Goal: Browse casually

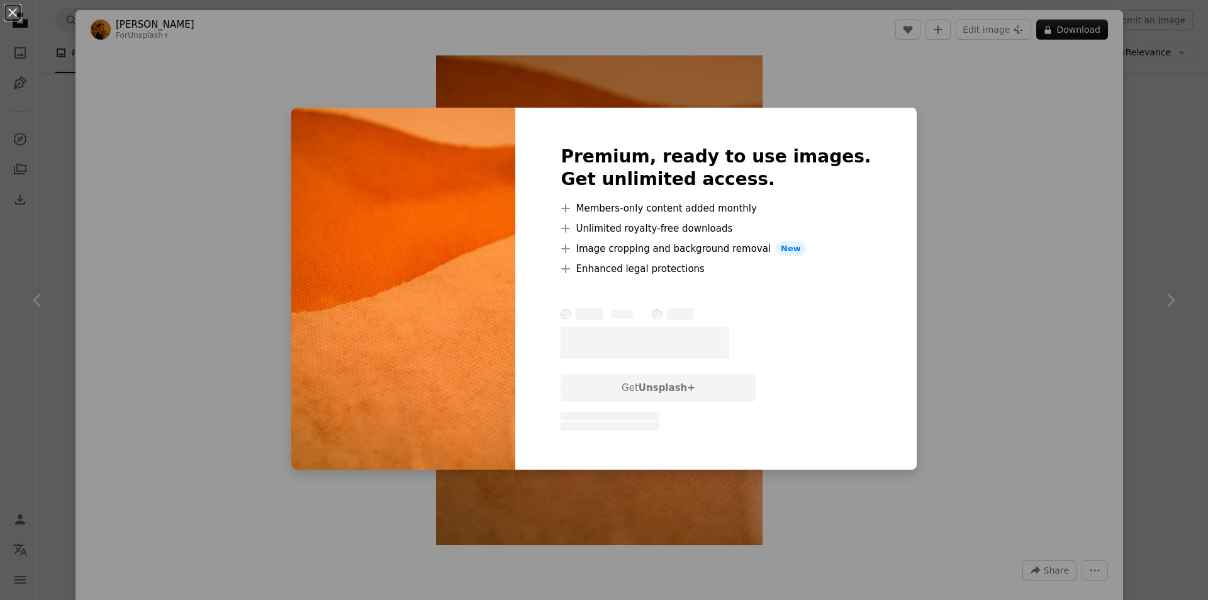
scroll to position [378, 0]
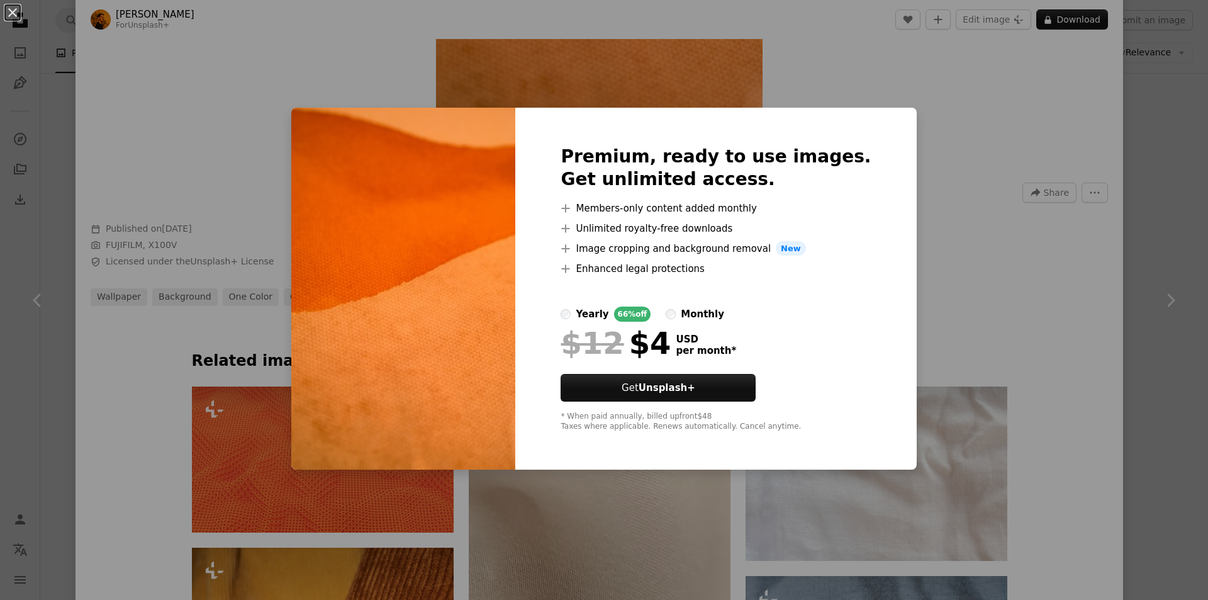
click at [922, 94] on div "An X shape Premium, ready to use images. Get unlimited access. A plus sign Memb…" at bounding box center [604, 300] width 1208 height 600
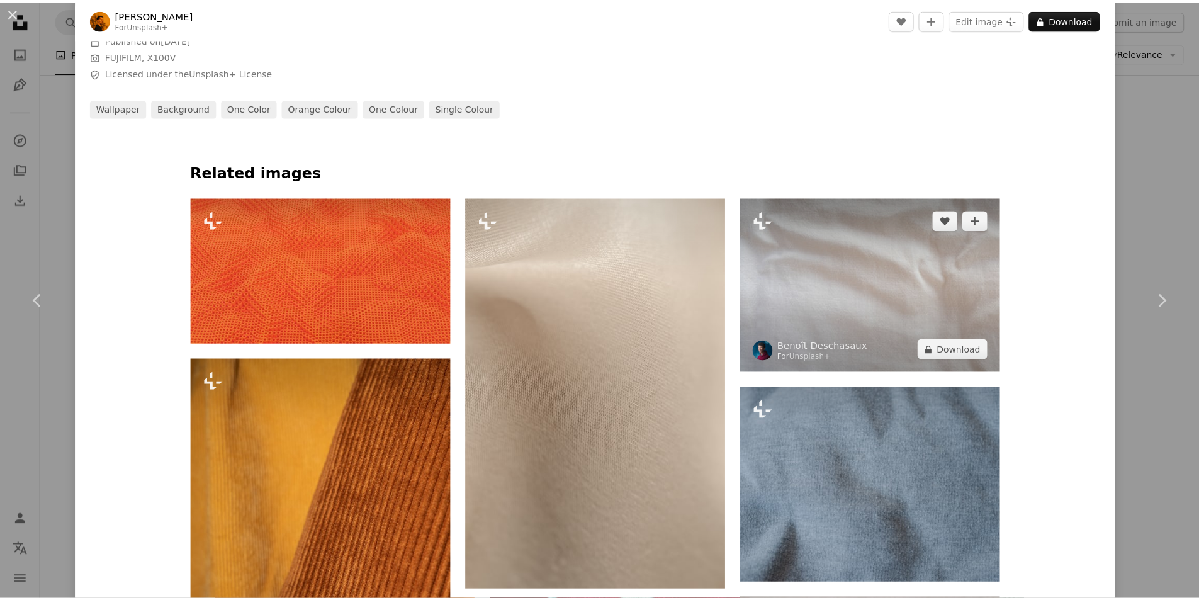
scroll to position [629, 0]
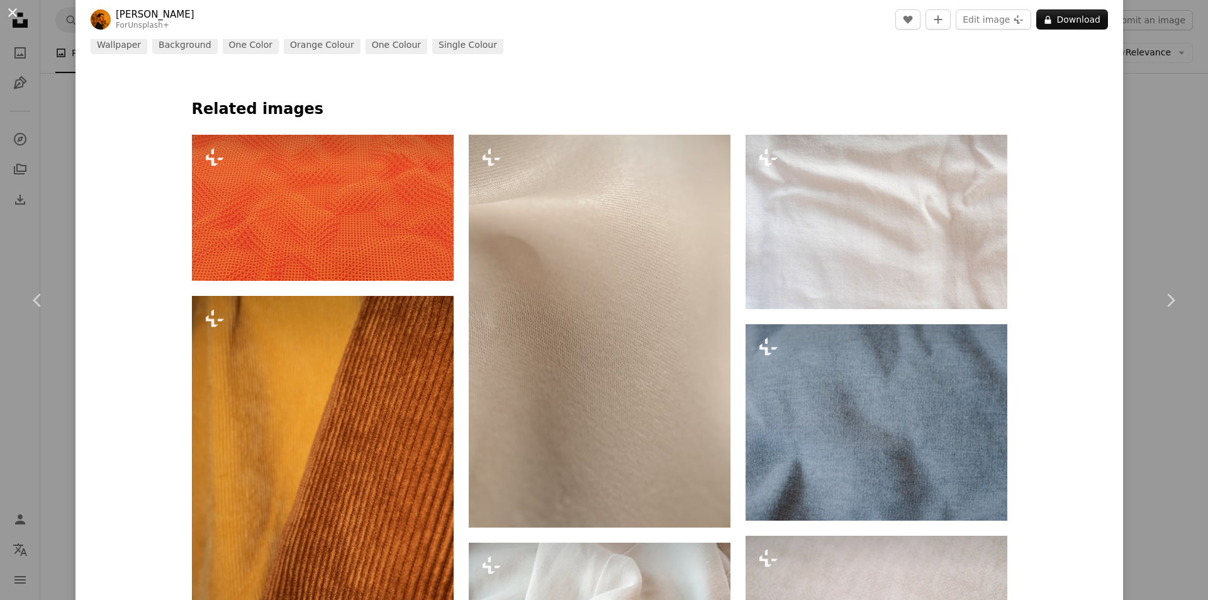
click at [7, 13] on button "An X shape" at bounding box center [12, 12] width 15 height 15
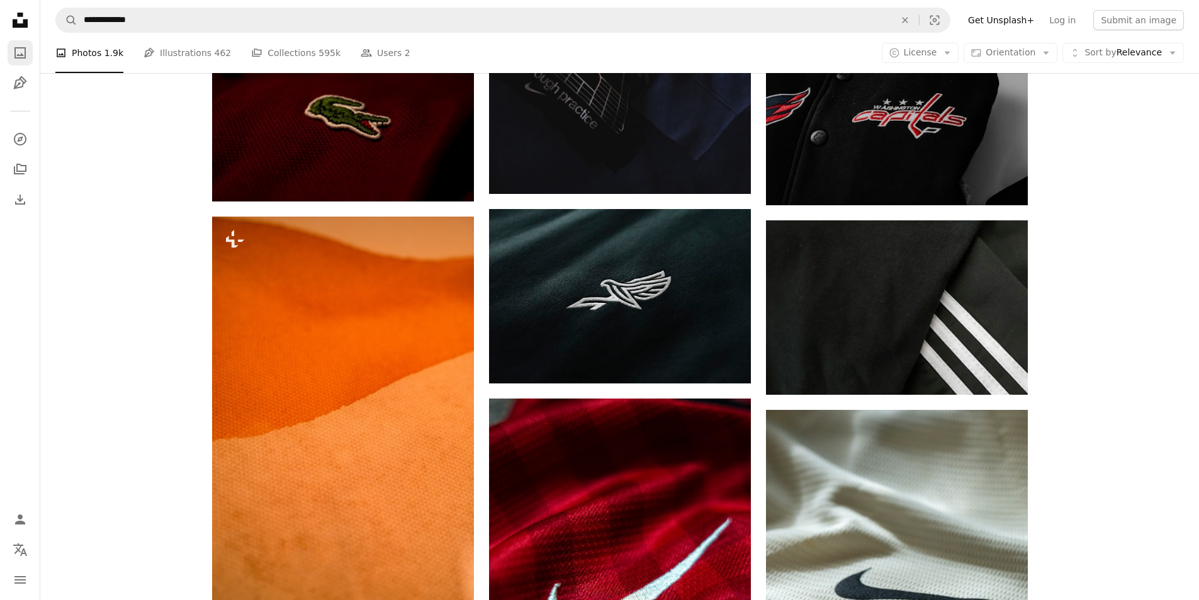
click at [18, 59] on icon "A photo" at bounding box center [20, 52] width 15 height 15
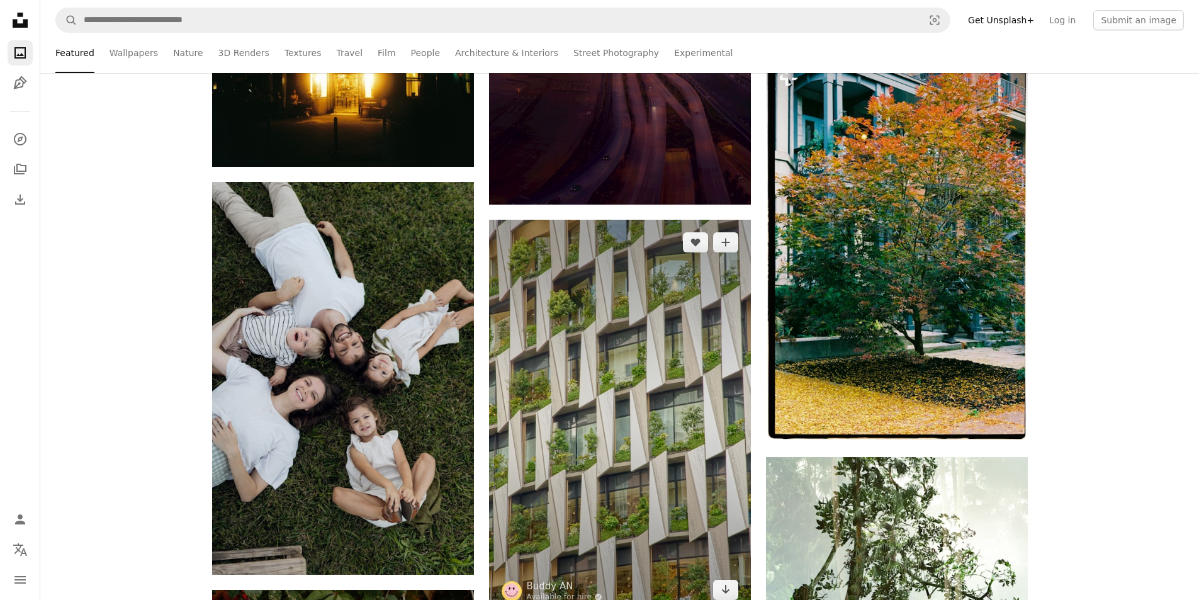
scroll to position [1636, 0]
